Goal: Find specific page/section: Find specific page/section

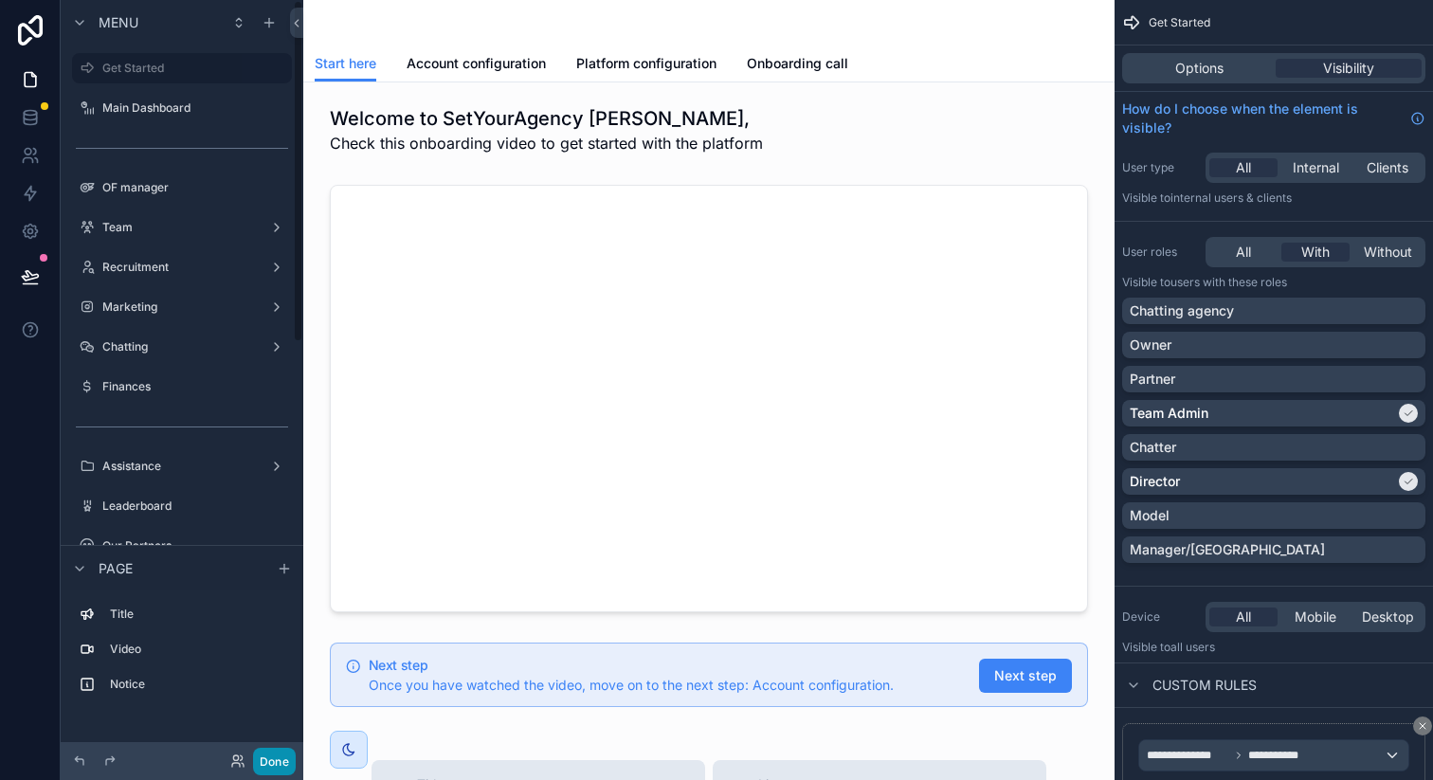
click at [268, 761] on button "Done" at bounding box center [274, 761] width 43 height 27
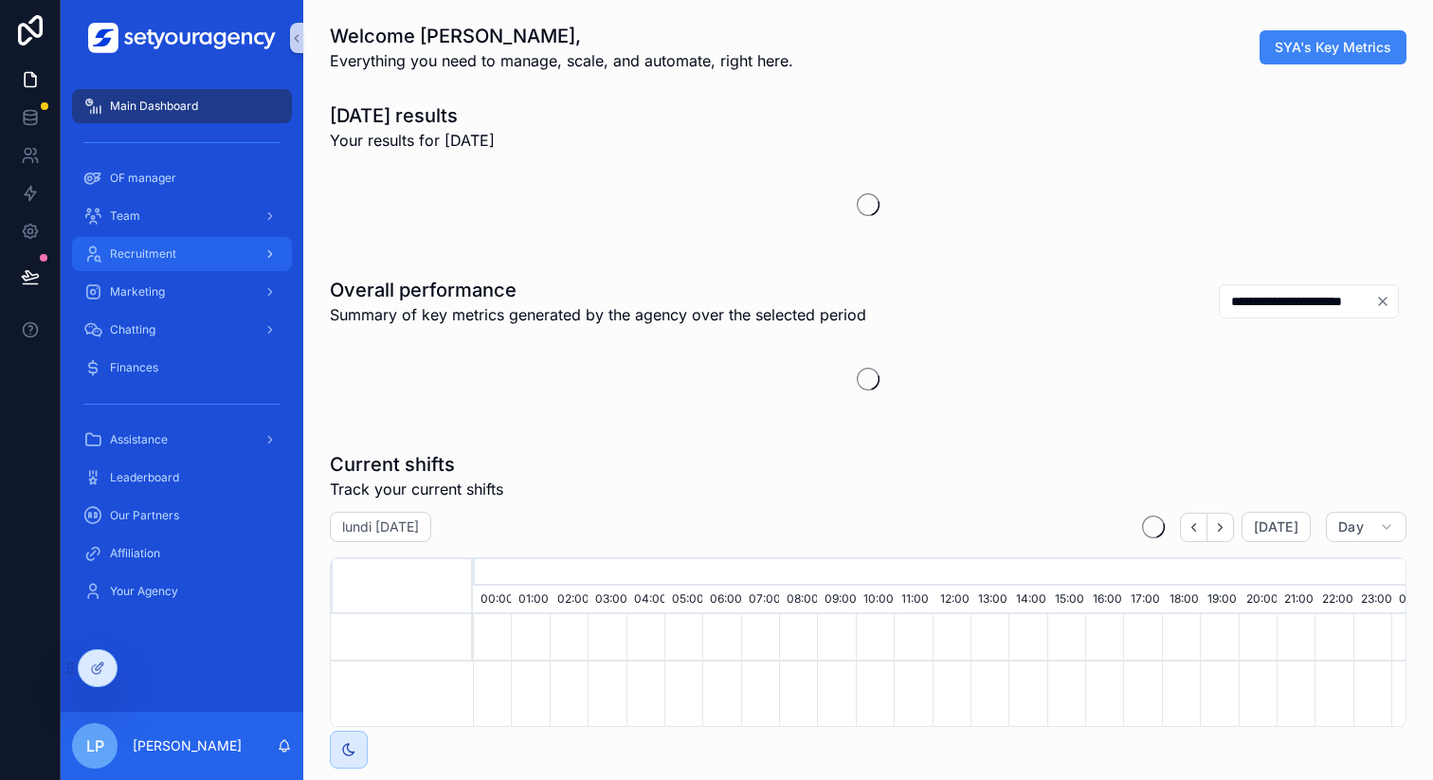
click at [204, 262] on div "Recruitment" at bounding box center [181, 254] width 197 height 30
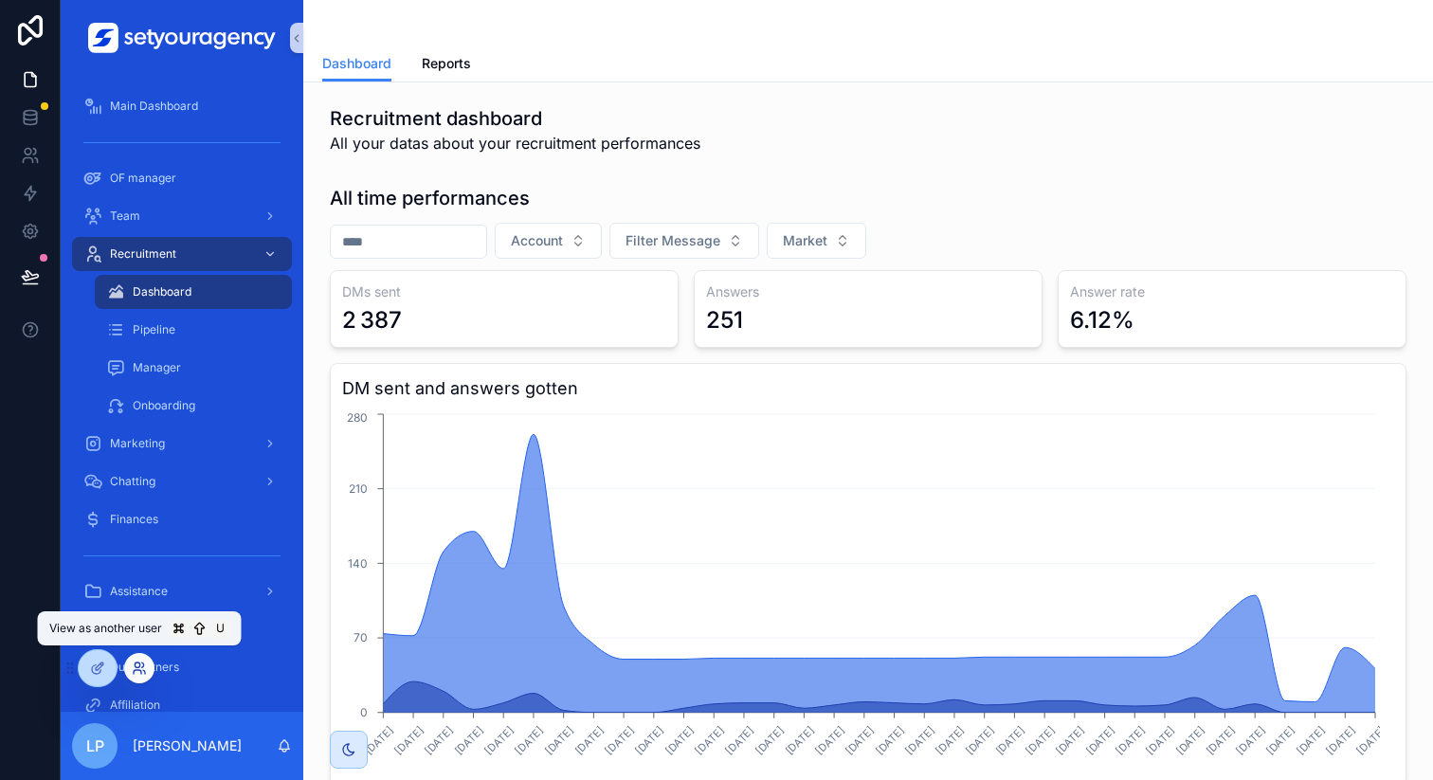
click at [140, 661] on icon at bounding box center [139, 668] width 15 height 15
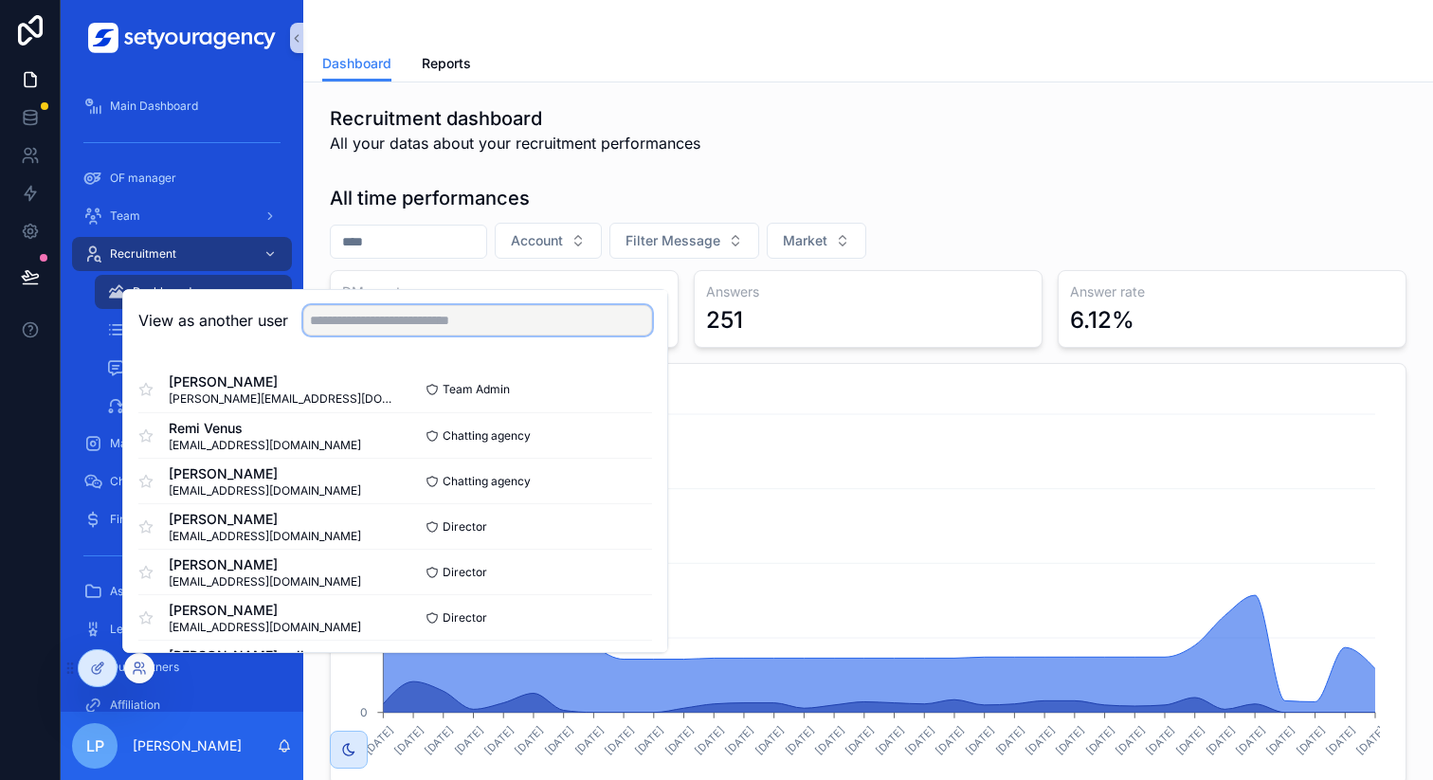
click at [403, 323] on input "text" at bounding box center [477, 320] width 349 height 30
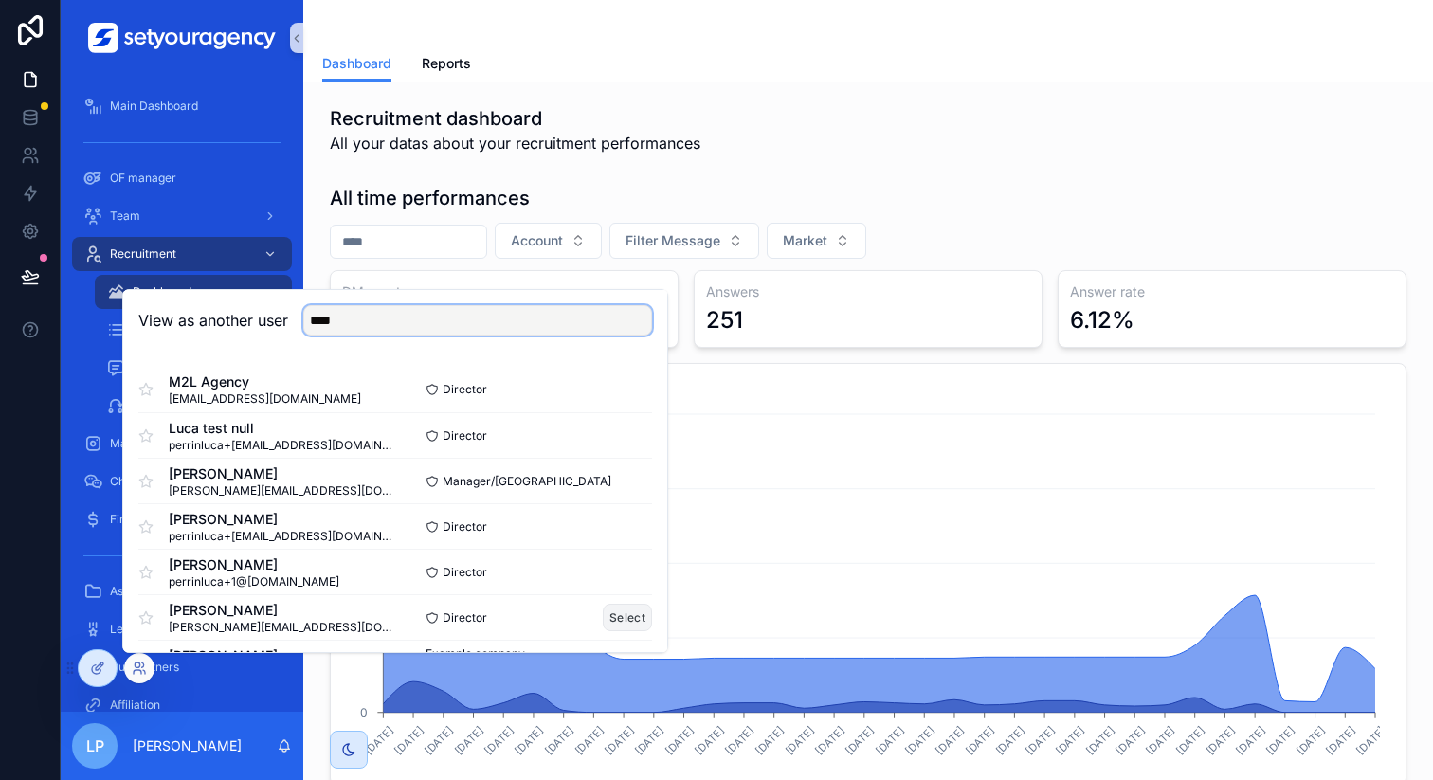
type input "****"
click at [613, 611] on button "Select" at bounding box center [627, 617] width 49 height 27
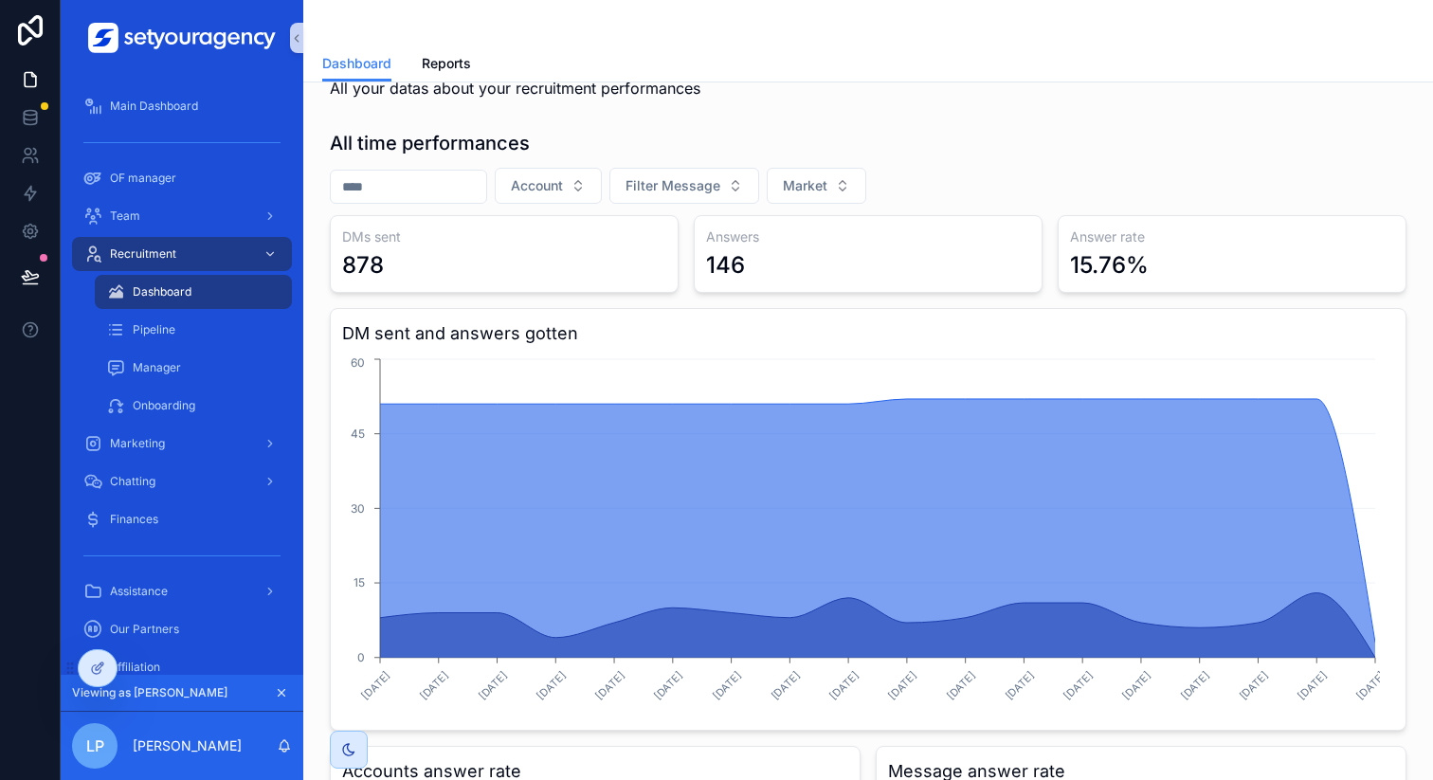
scroll to position [75, 0]
